Goal: Find specific page/section: Find specific page/section

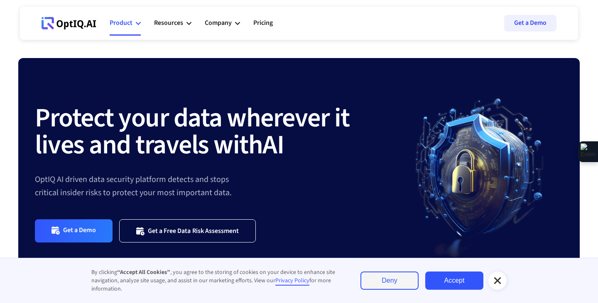
click at [138, 25] on icon at bounding box center [138, 23] width 5 height 5
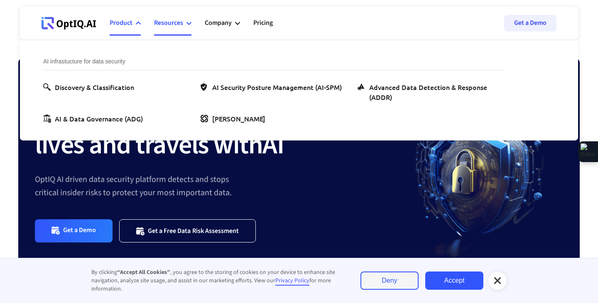
click at [177, 20] on div "Resources" at bounding box center [168, 22] width 29 height 11
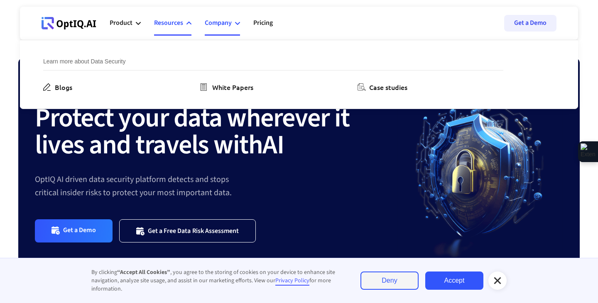
click at [215, 22] on div "Company" at bounding box center [218, 22] width 27 height 11
click at [275, 29] on ul "Product AI infrastucture for data security Discovery & Classification AI Securi…" at bounding box center [198, 23] width 176 height 25
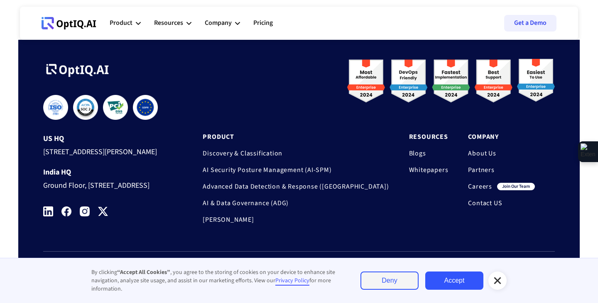
scroll to position [2807, 0]
click at [483, 183] on link "Careers" at bounding box center [480, 187] width 24 height 8
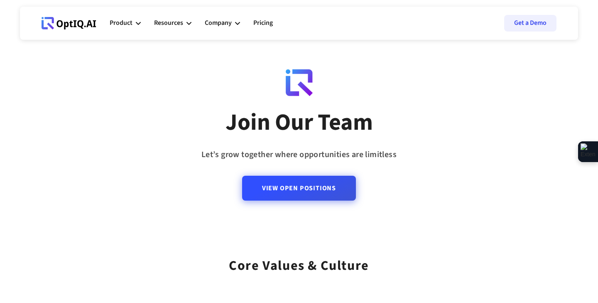
click at [315, 198] on link "View Open Positions" at bounding box center [299, 188] width 114 height 25
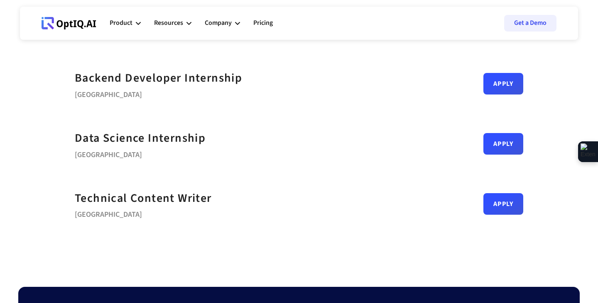
scroll to position [405, 0]
